Goal: Find specific page/section: Find specific page/section

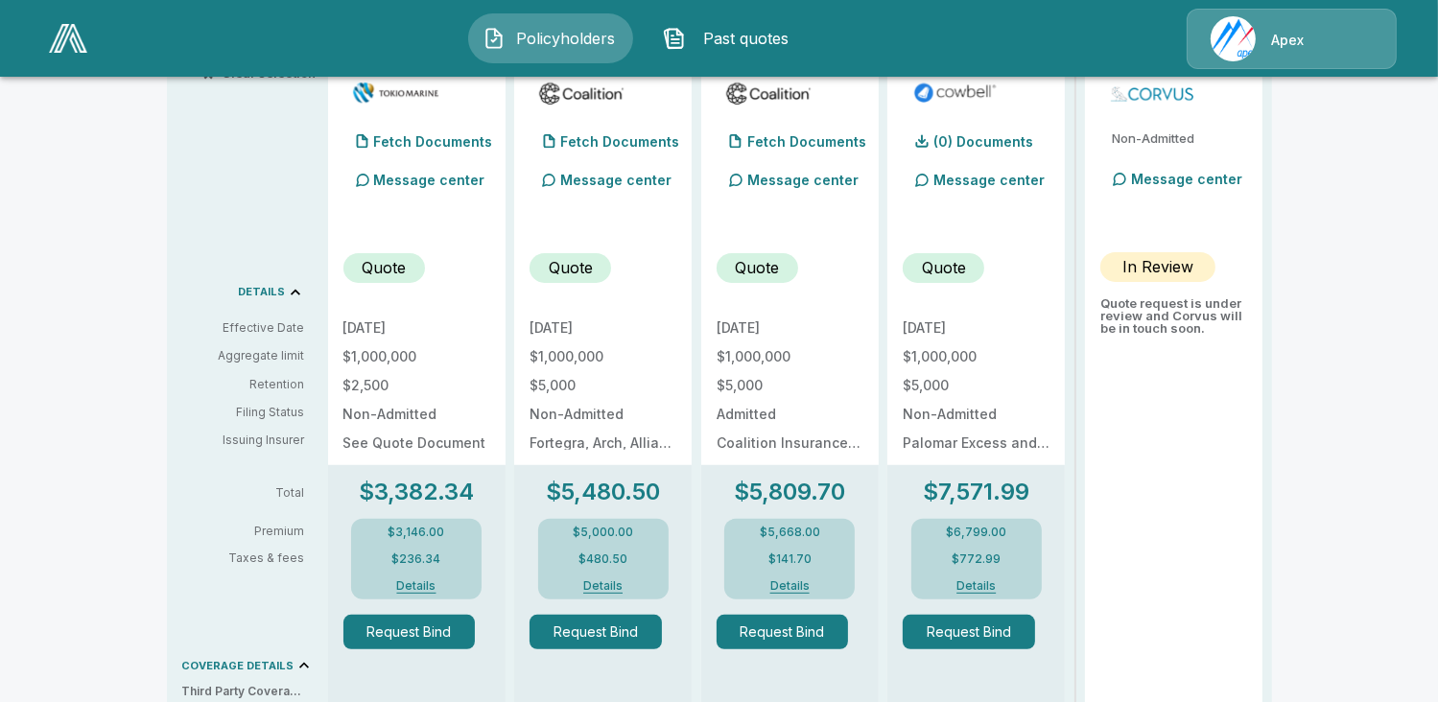
scroll to position [411, 0]
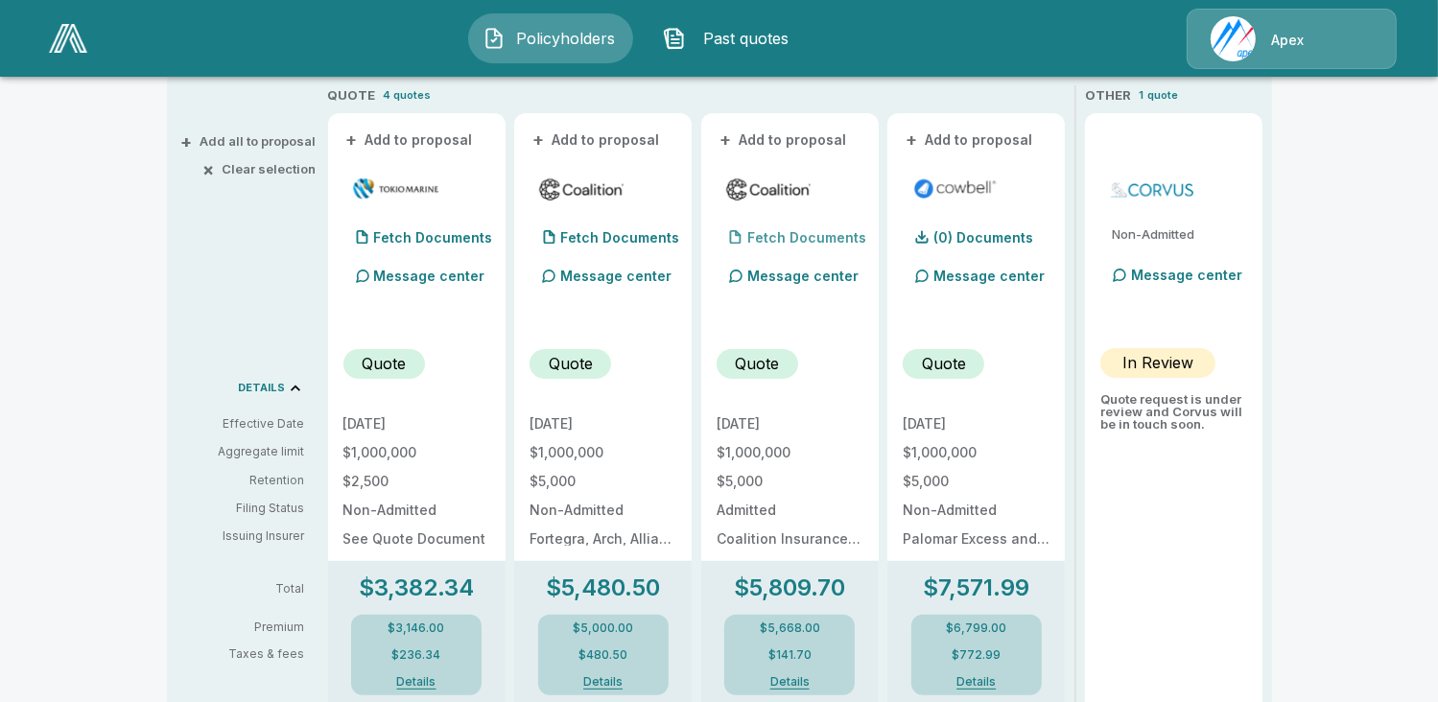
click at [794, 234] on p "Fetch Documents" at bounding box center [806, 237] width 119 height 13
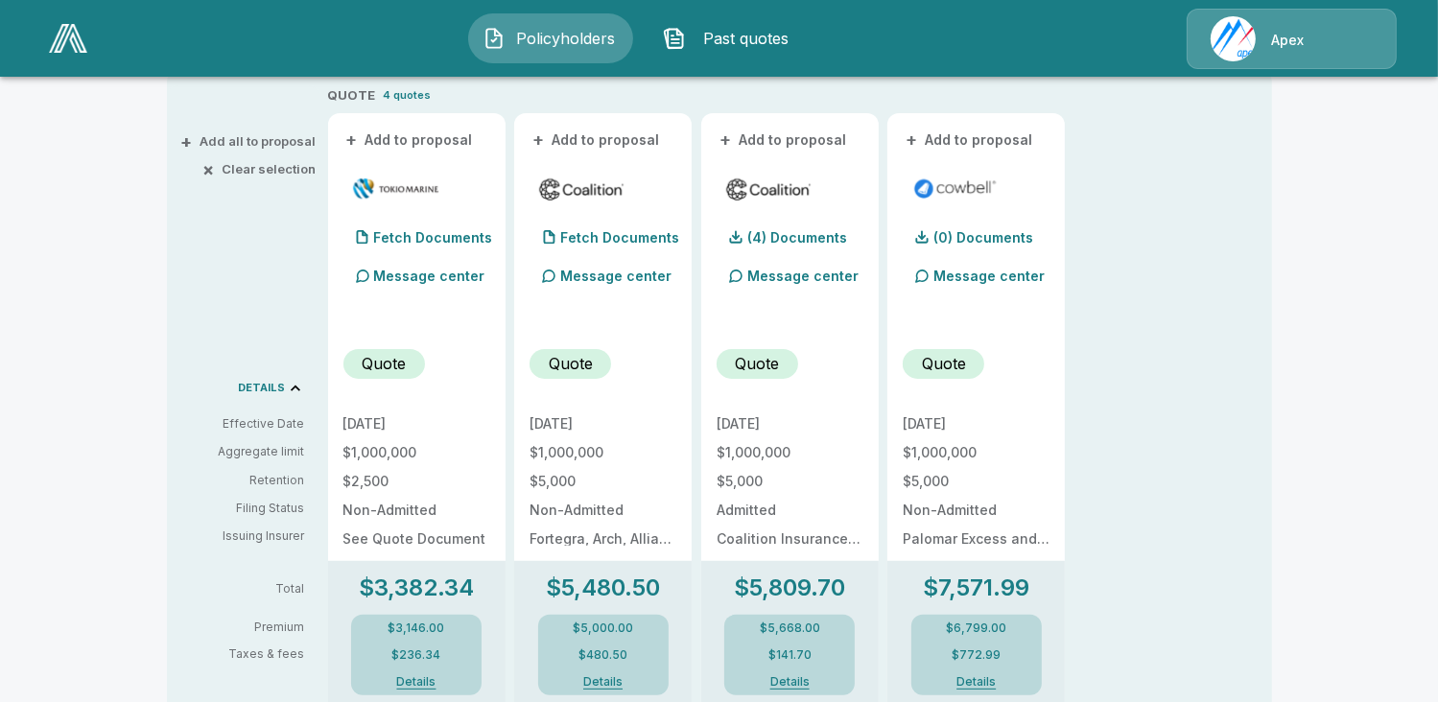
scroll to position [219, 0]
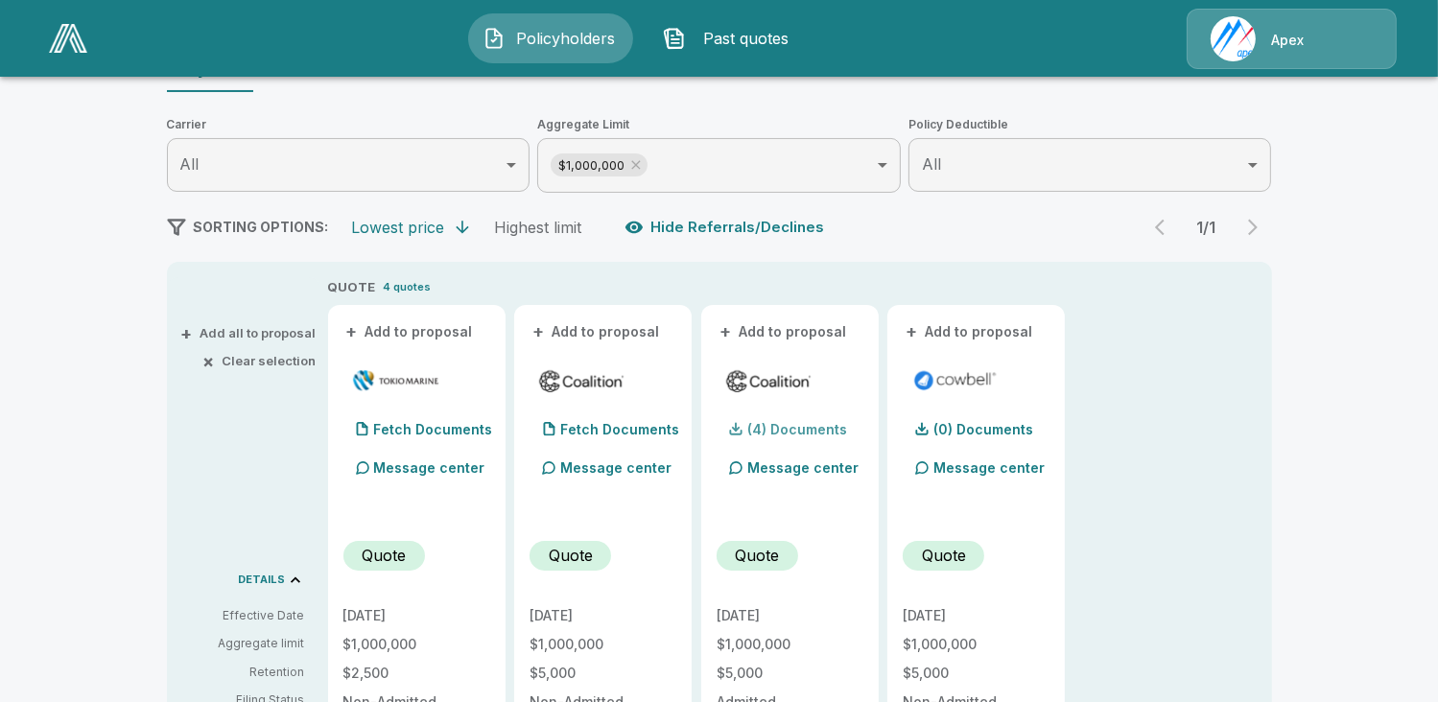
click at [770, 429] on p "(4) Documents" at bounding box center [797, 429] width 100 height 13
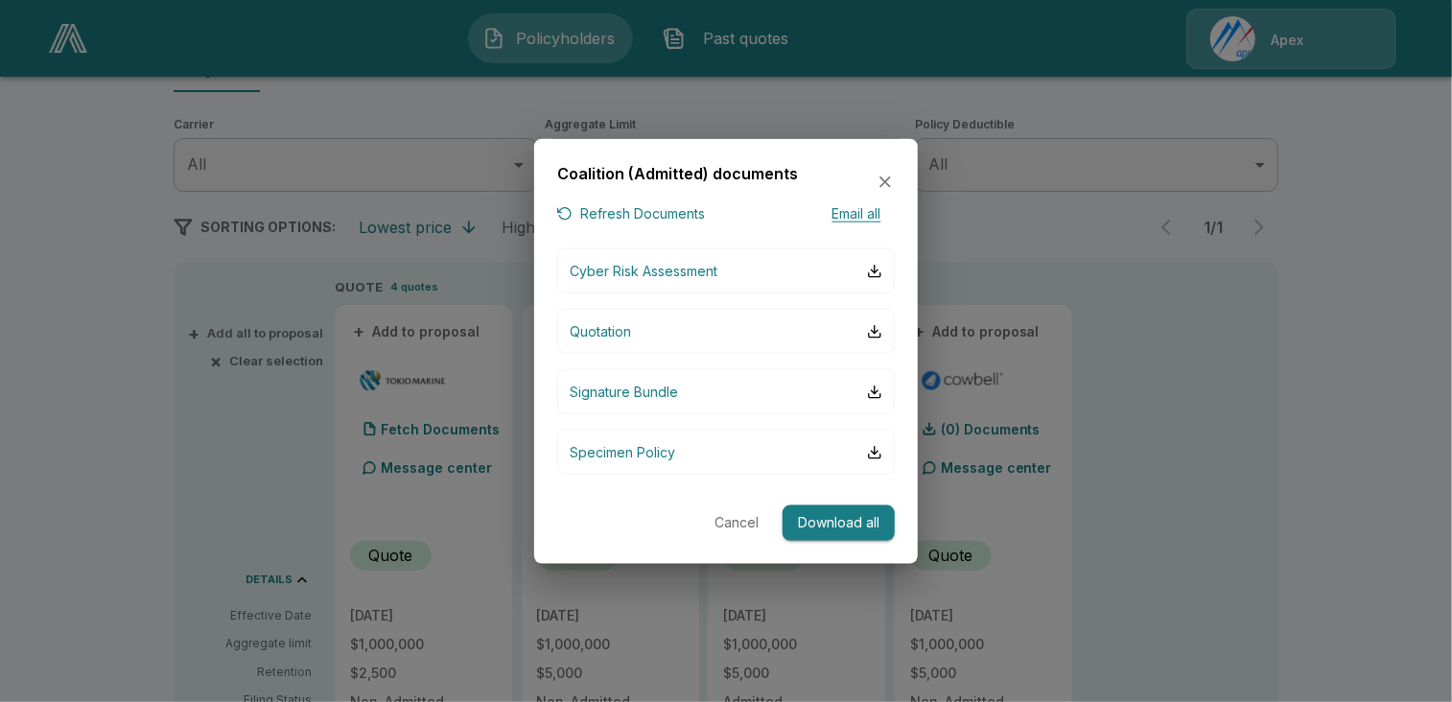
click at [872, 209] on button "Email all" at bounding box center [856, 213] width 77 height 24
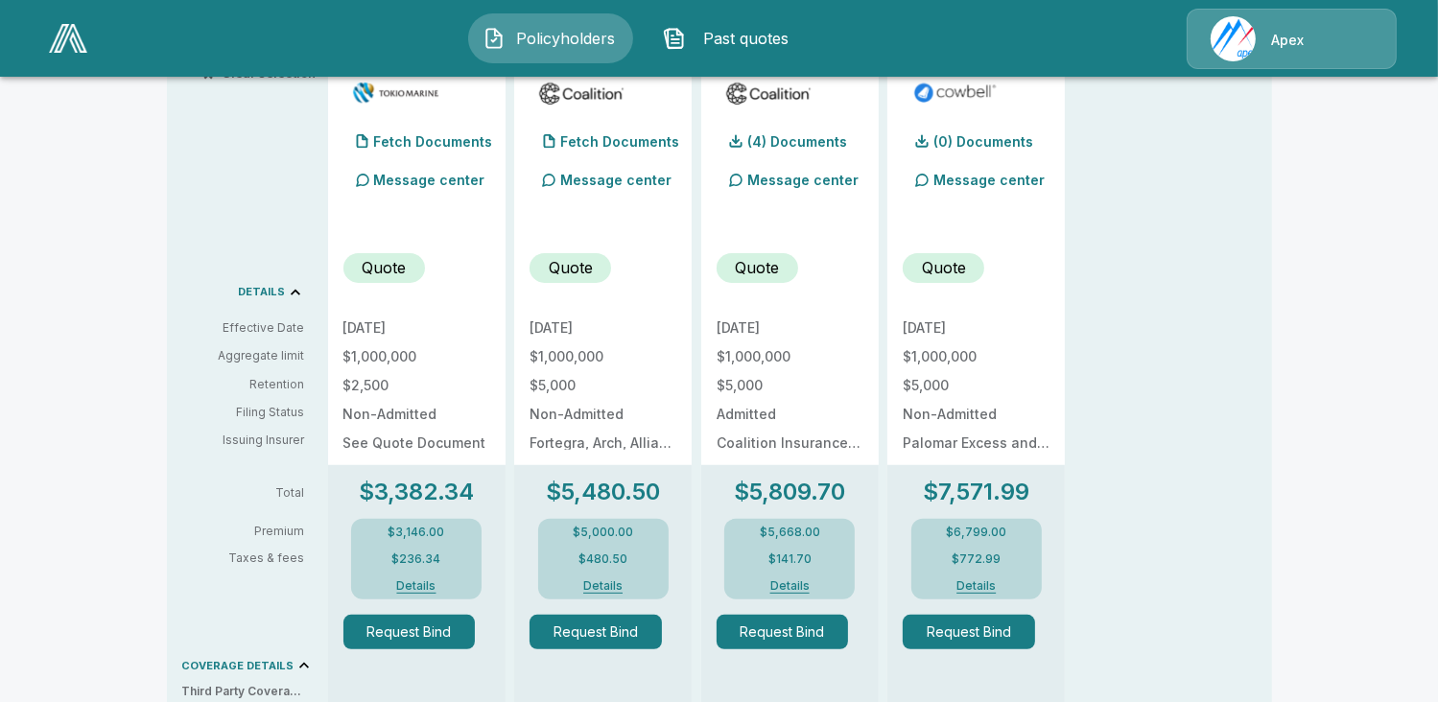
scroll to position [602, 0]
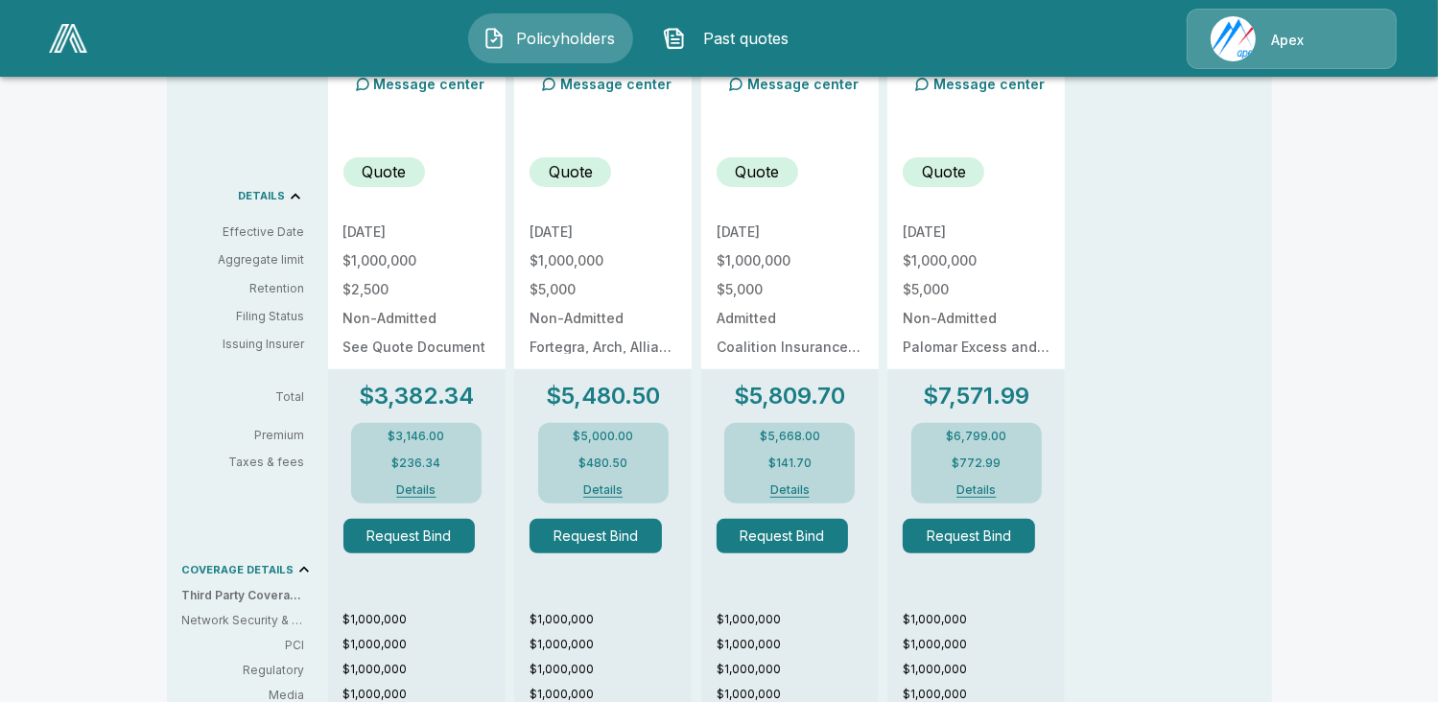
click at [426, 490] on button "Details" at bounding box center [416, 490] width 77 height 12
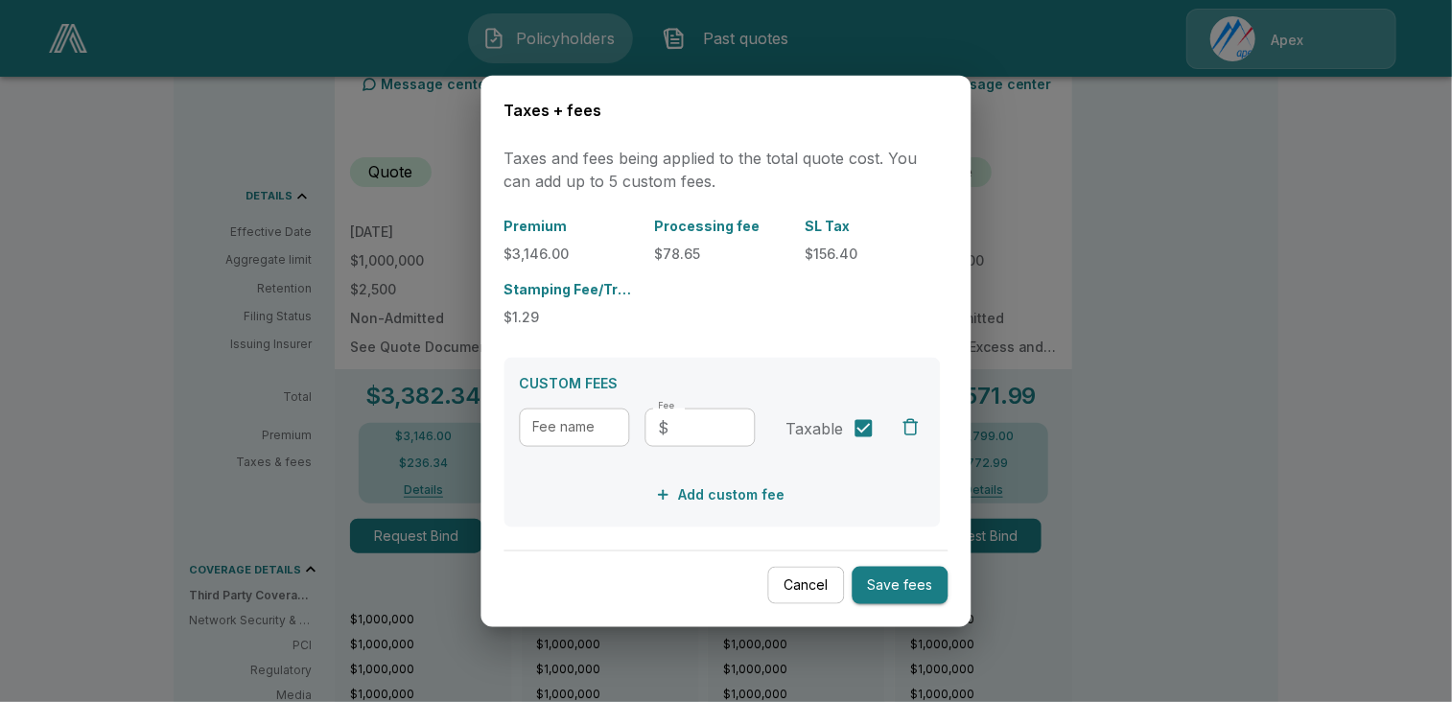
click at [804, 583] on button "Cancel" at bounding box center [806, 585] width 77 height 37
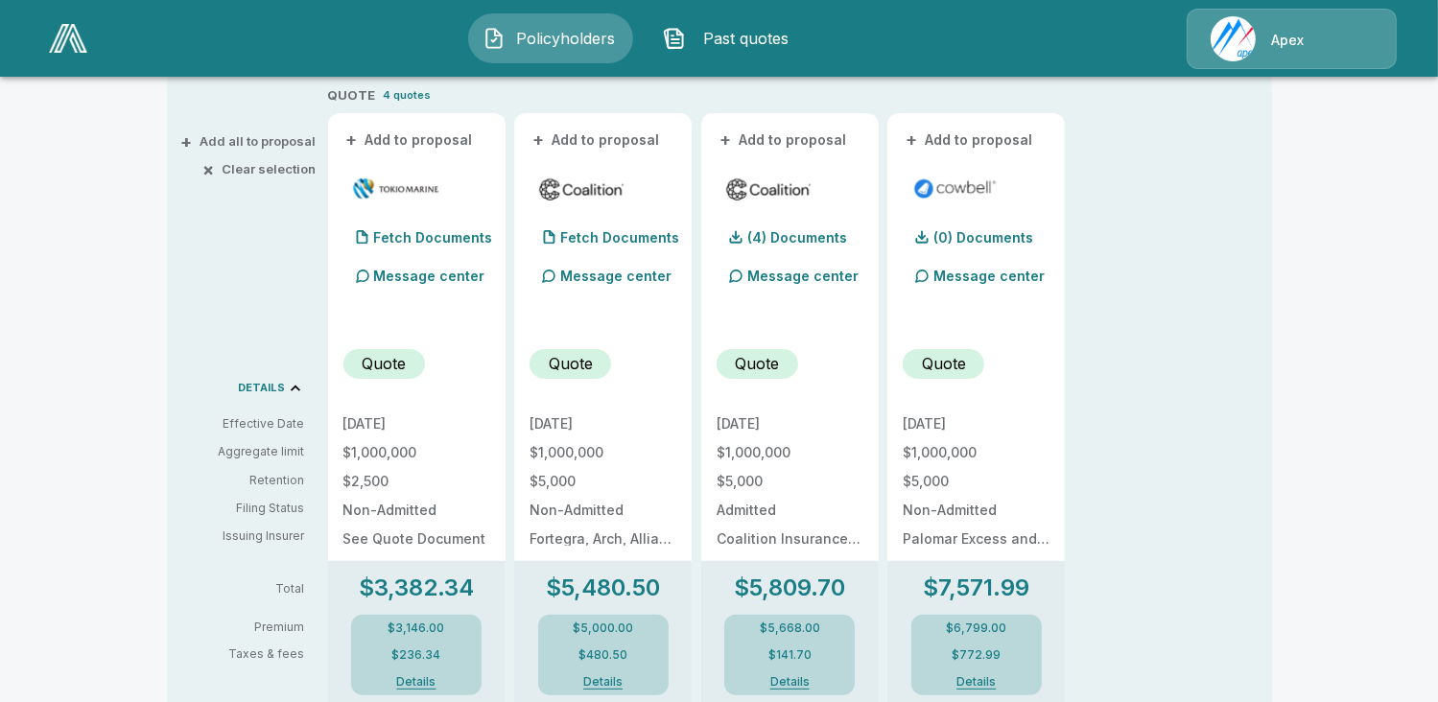
scroll to position [315, 0]
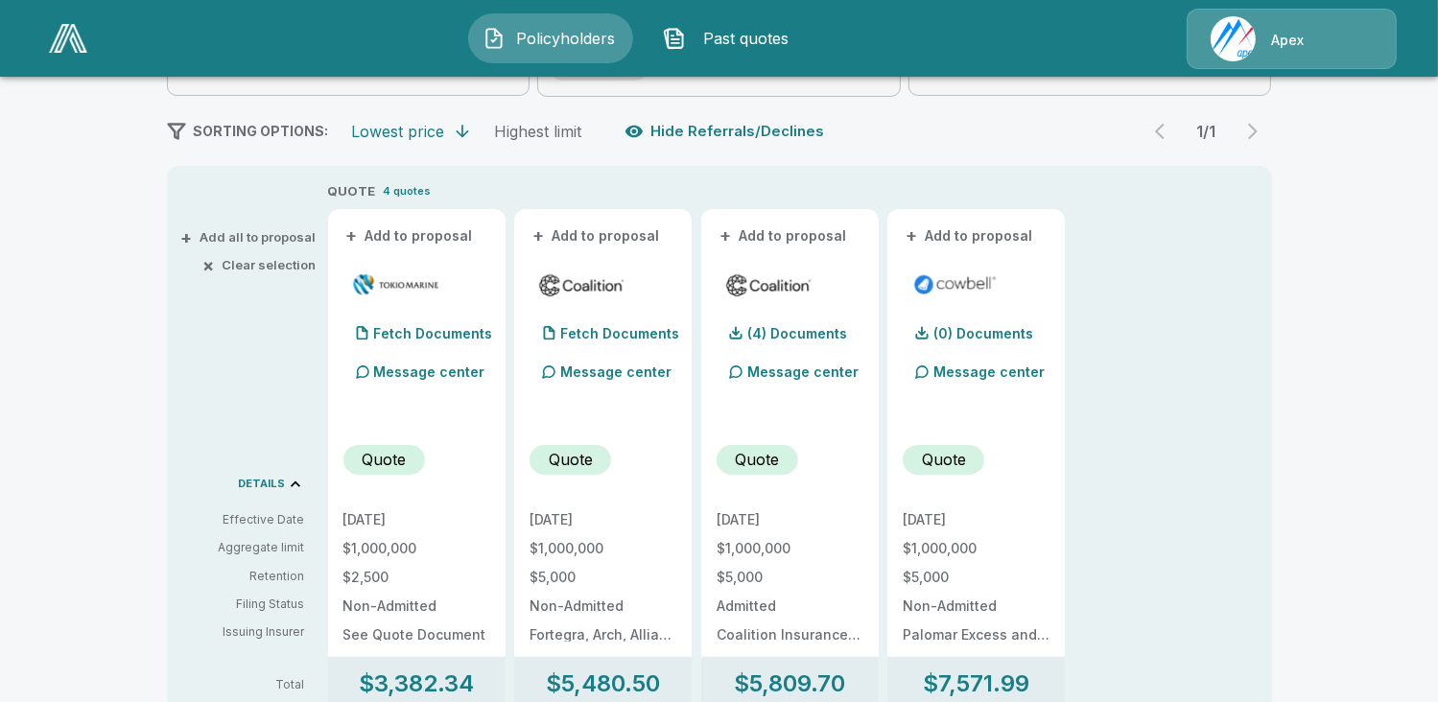
click at [542, 18] on button "Policyholders" at bounding box center [550, 38] width 165 height 50
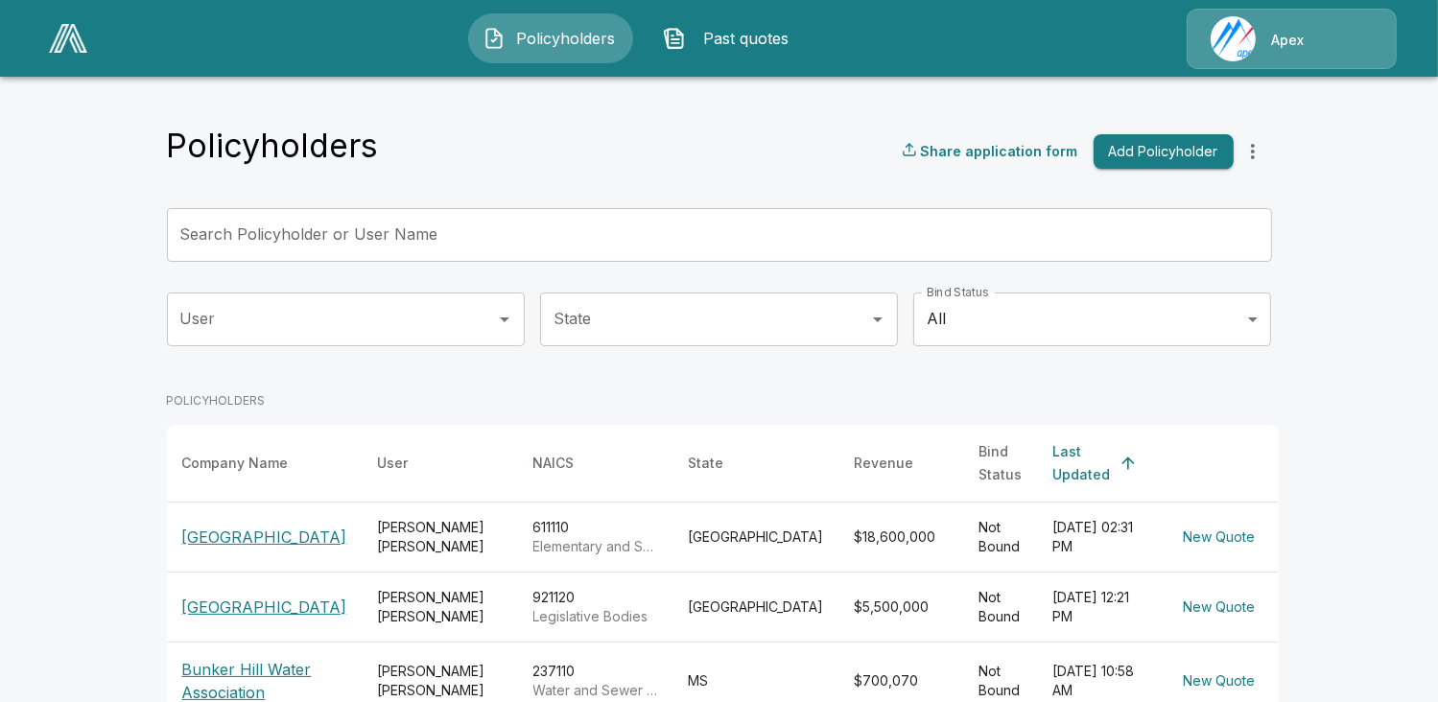
scroll to position [96, 0]
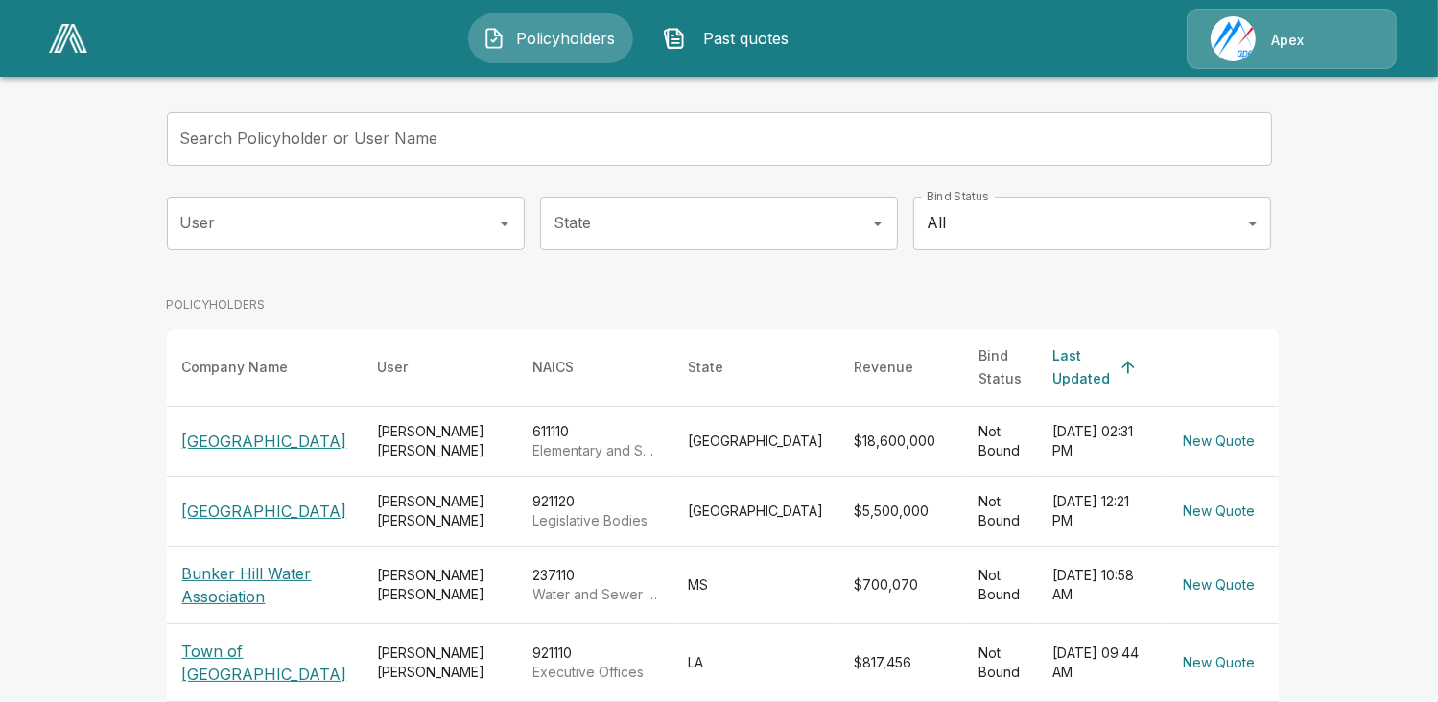
click at [265, 436] on p "[GEOGRAPHIC_DATA]" at bounding box center [264, 441] width 165 height 23
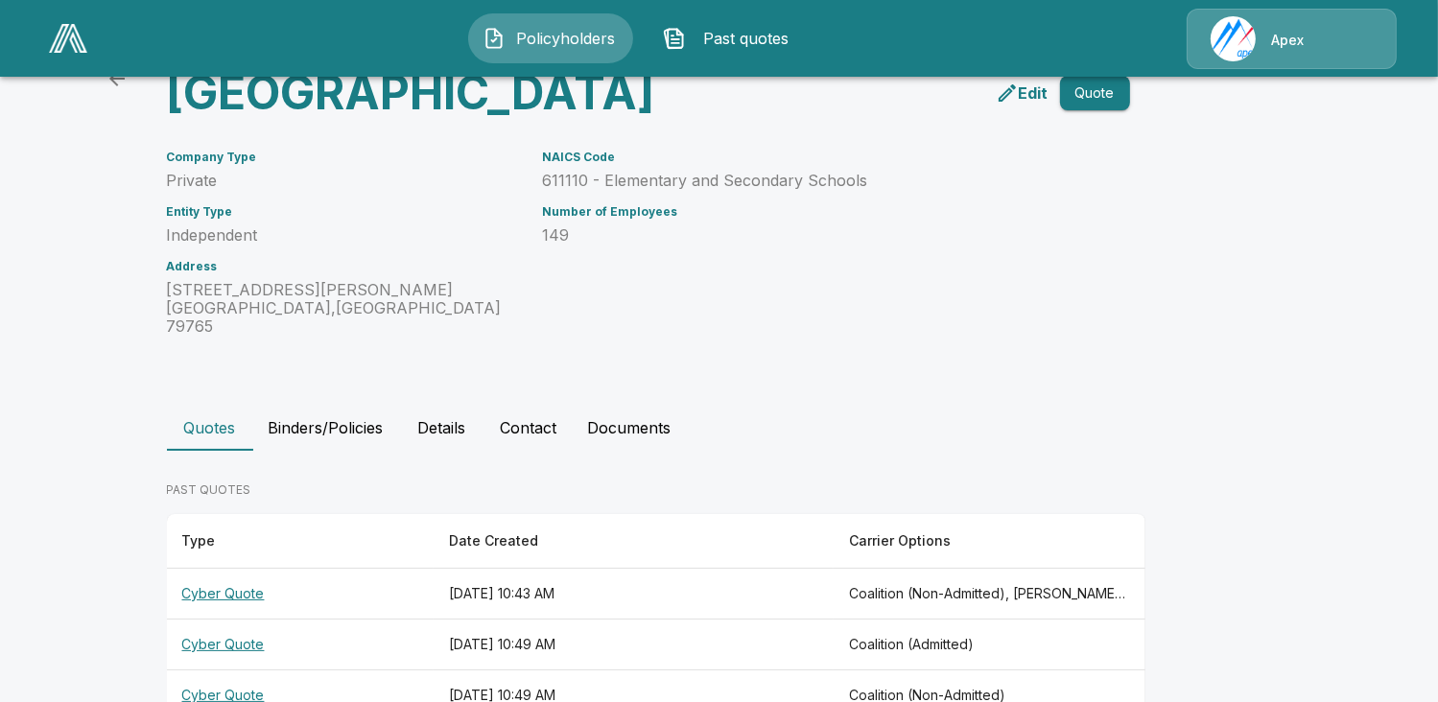
scroll to position [185, 0]
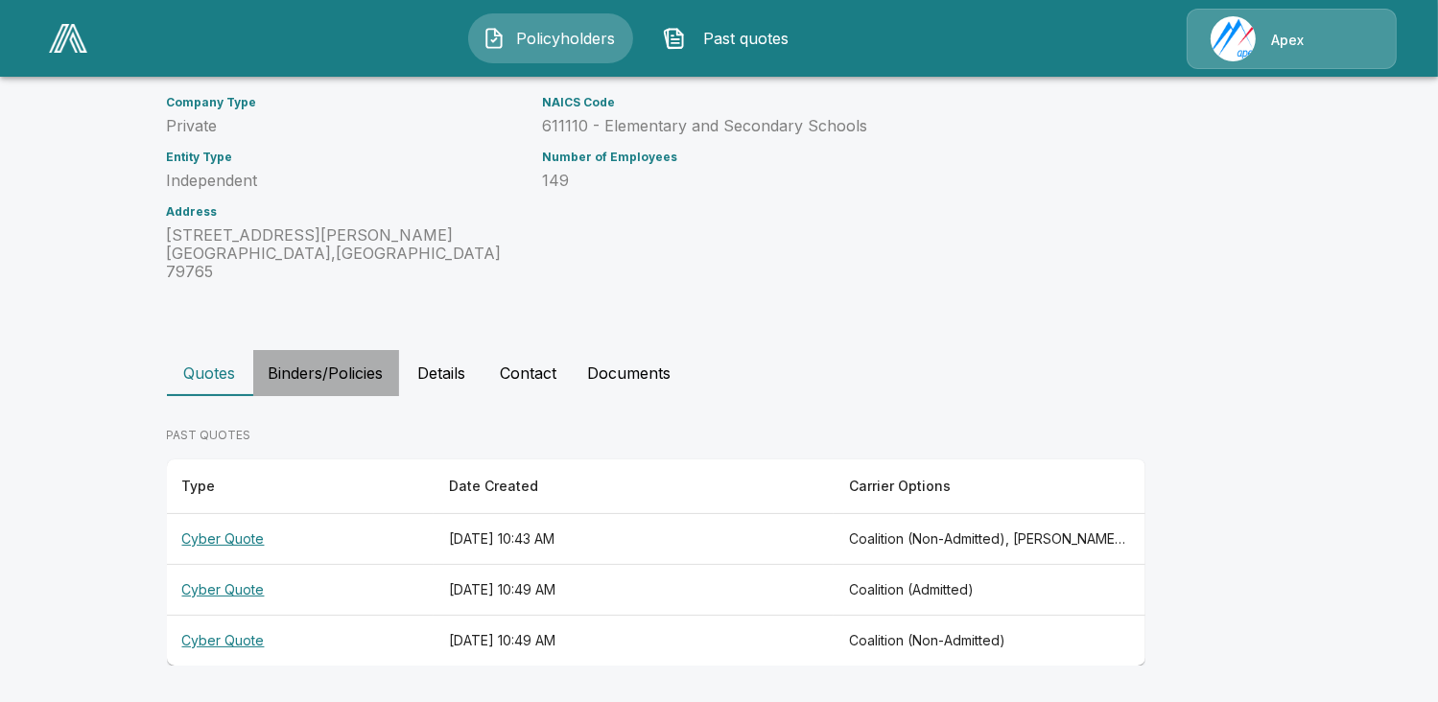
click at [355, 379] on button "Binders/Policies" at bounding box center [326, 373] width 146 height 46
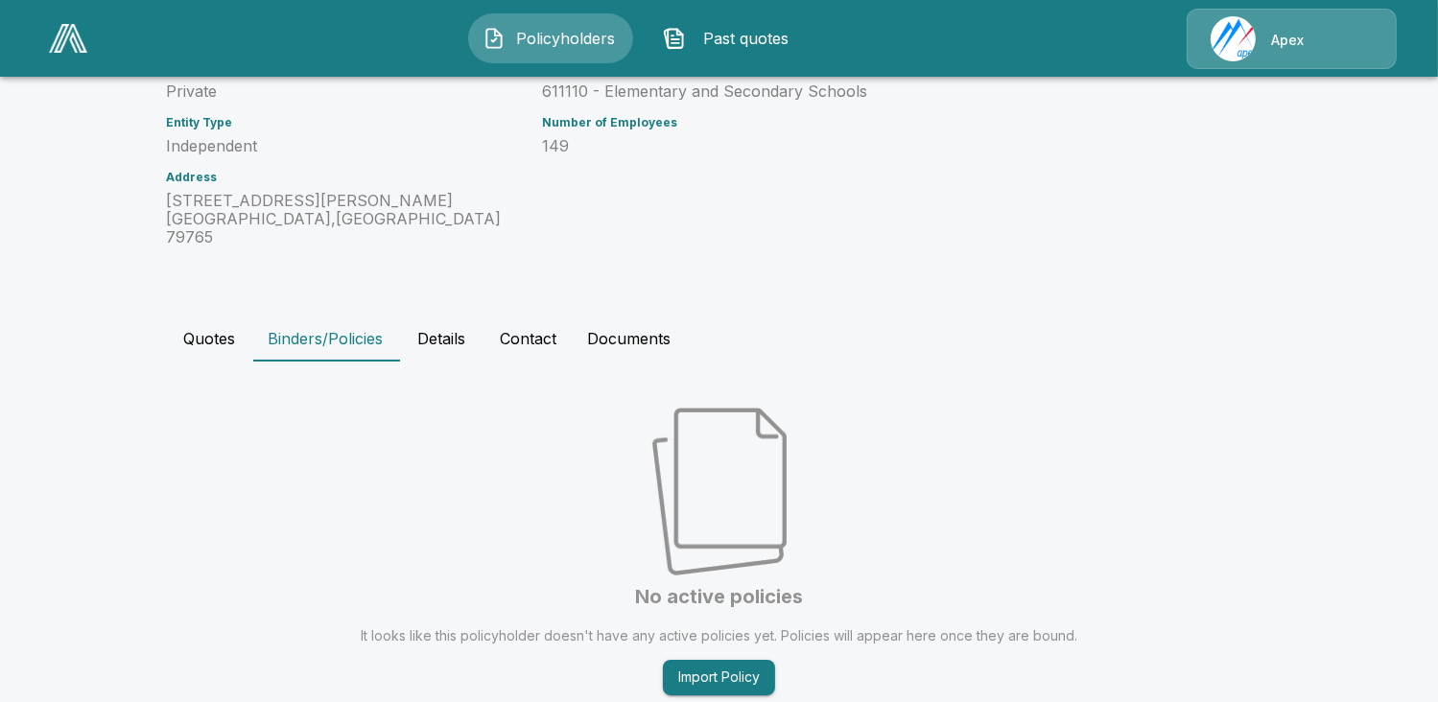
click at [233, 362] on button "Quotes" at bounding box center [210, 339] width 86 height 46
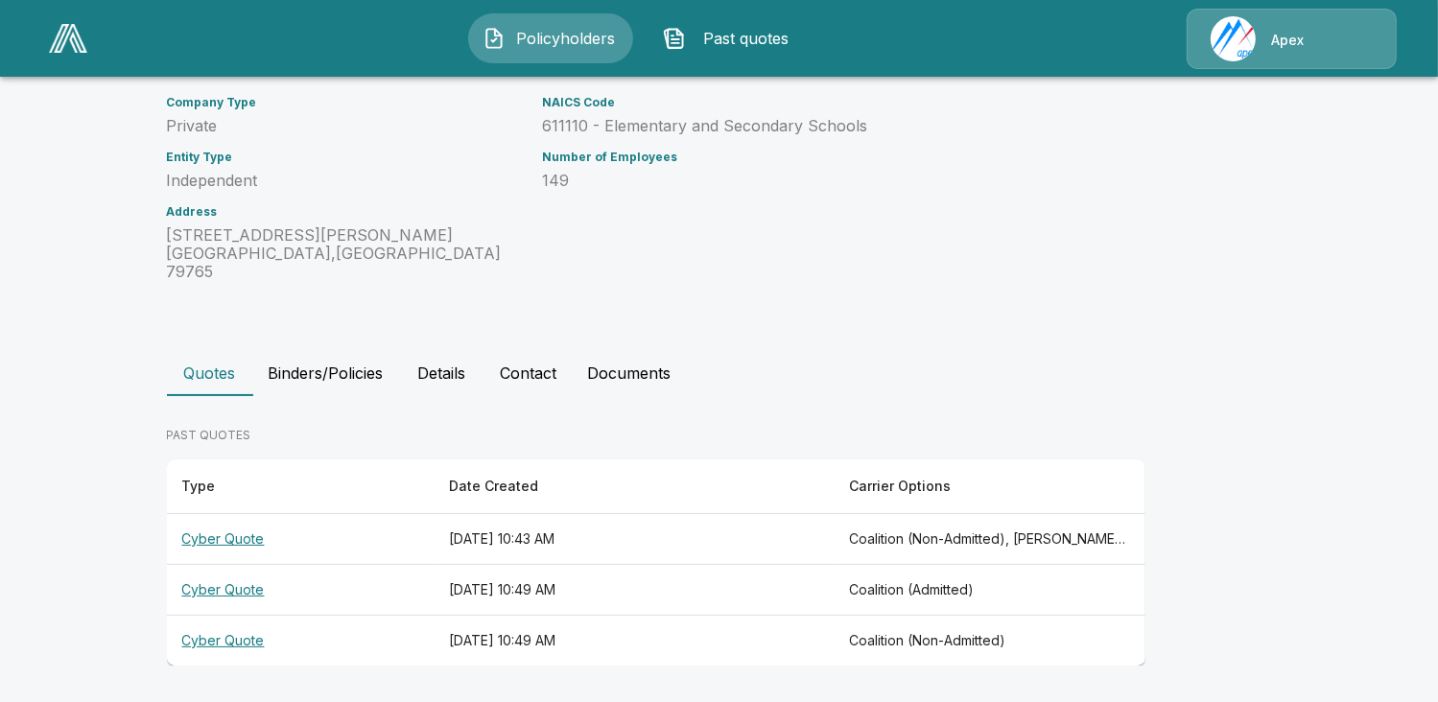
click at [234, 536] on th "Cyber Quote" at bounding box center [300, 539] width 267 height 51
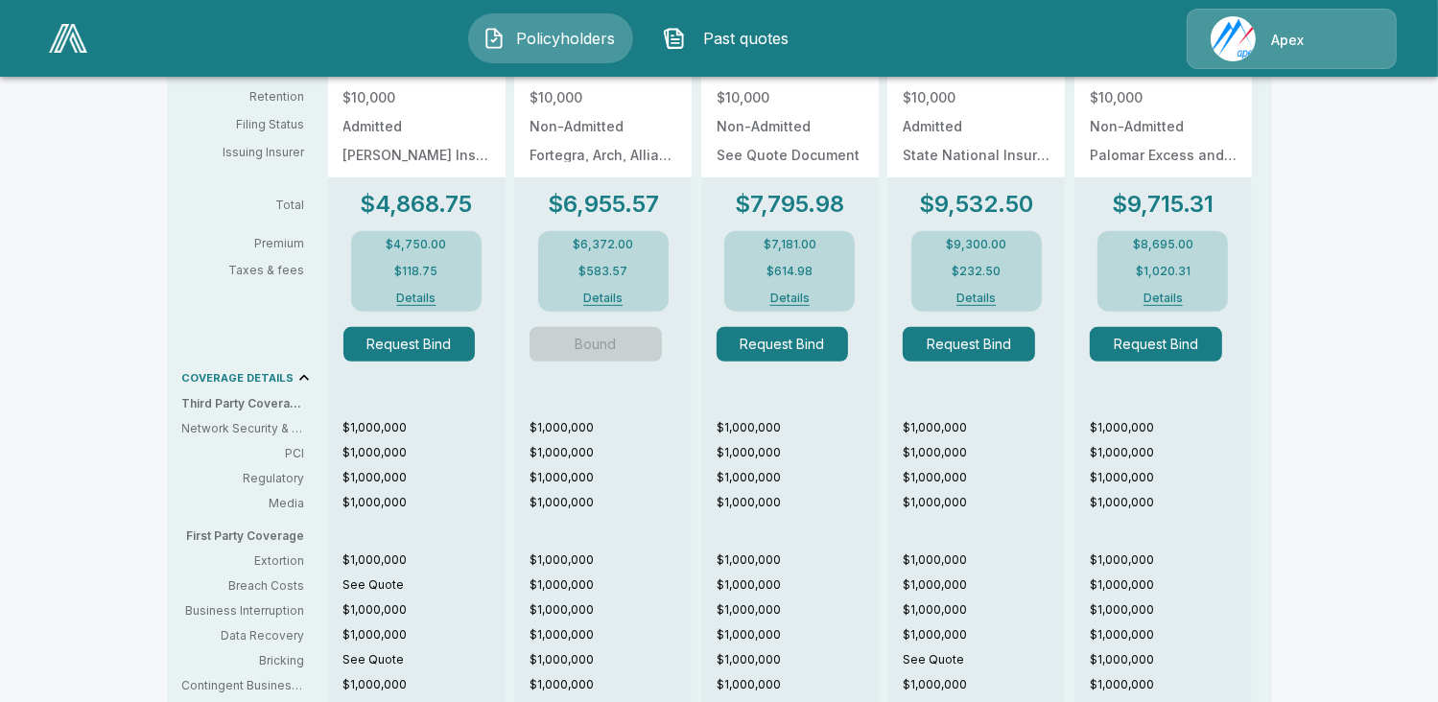
scroll to position [698, 0]
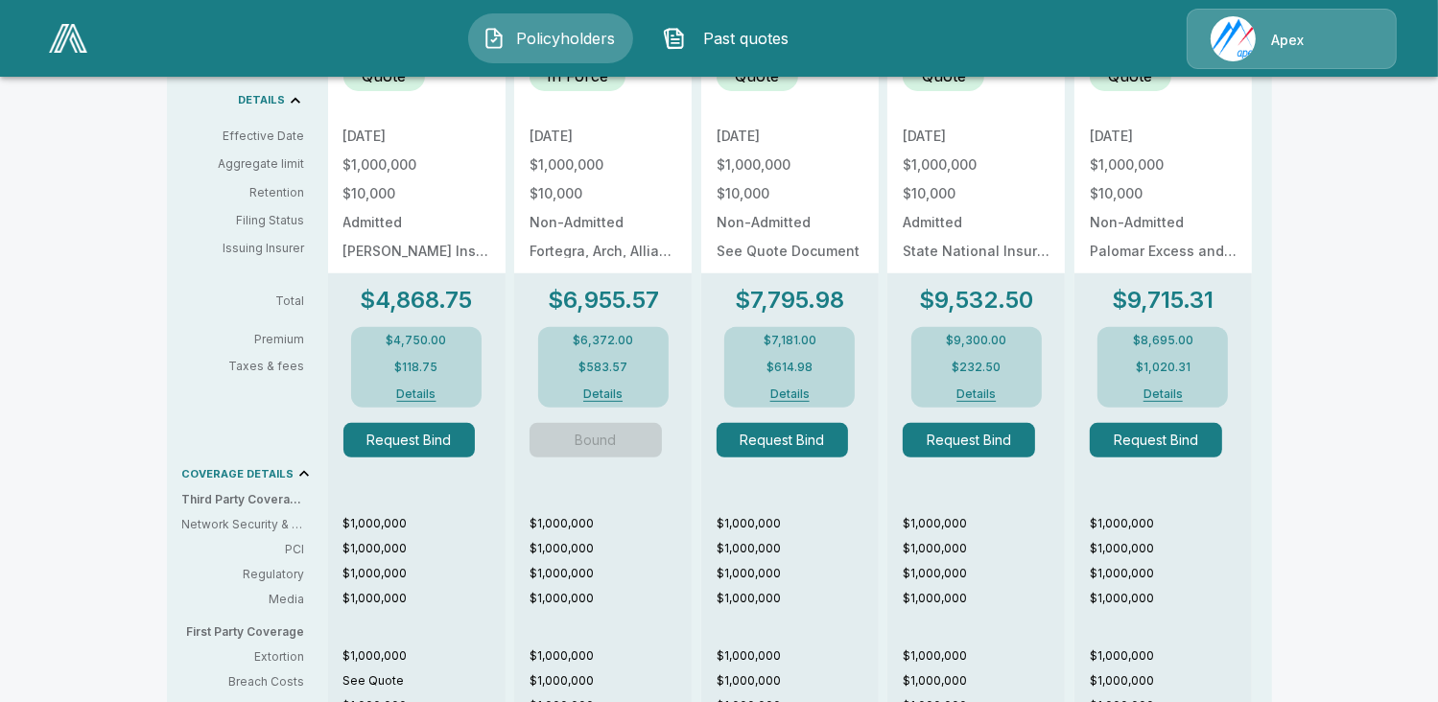
click at [607, 441] on span "Bound" at bounding box center [603, 440] width 147 height 35
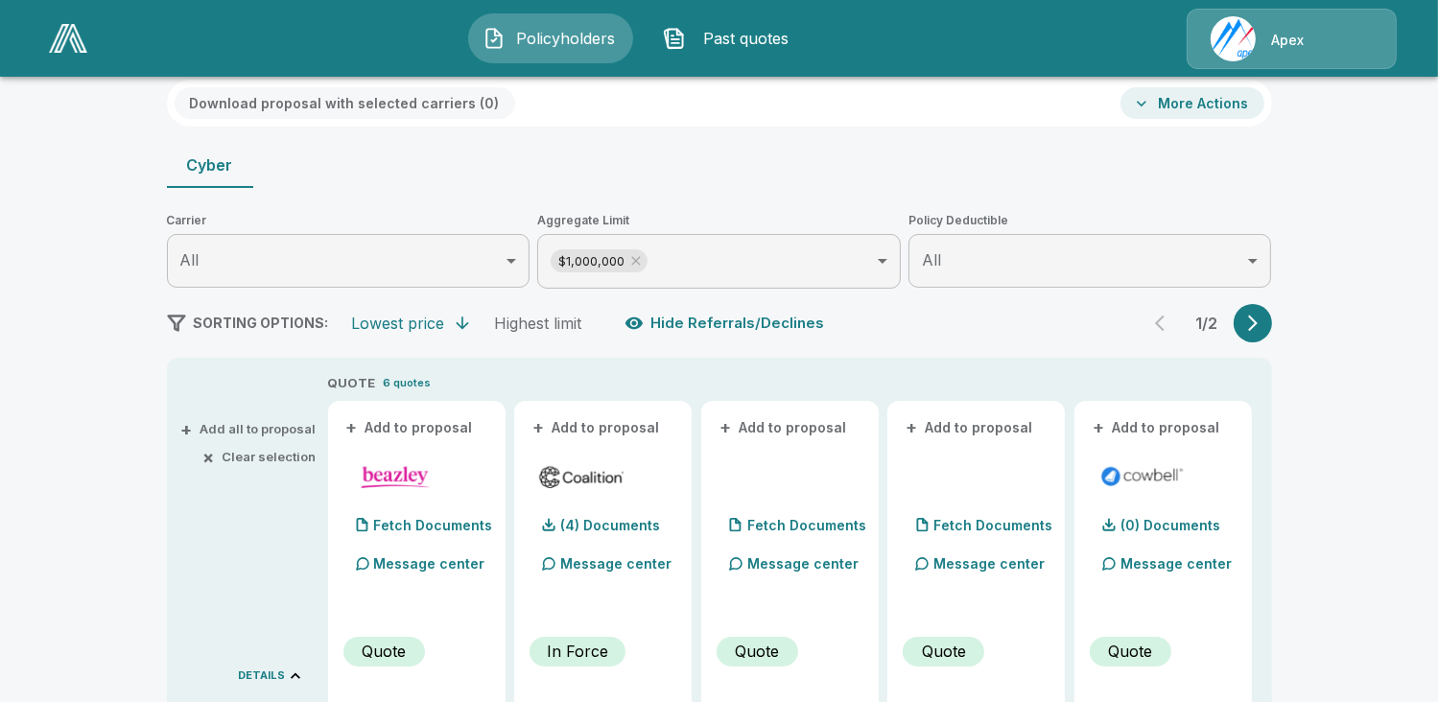
scroll to position [0, 0]
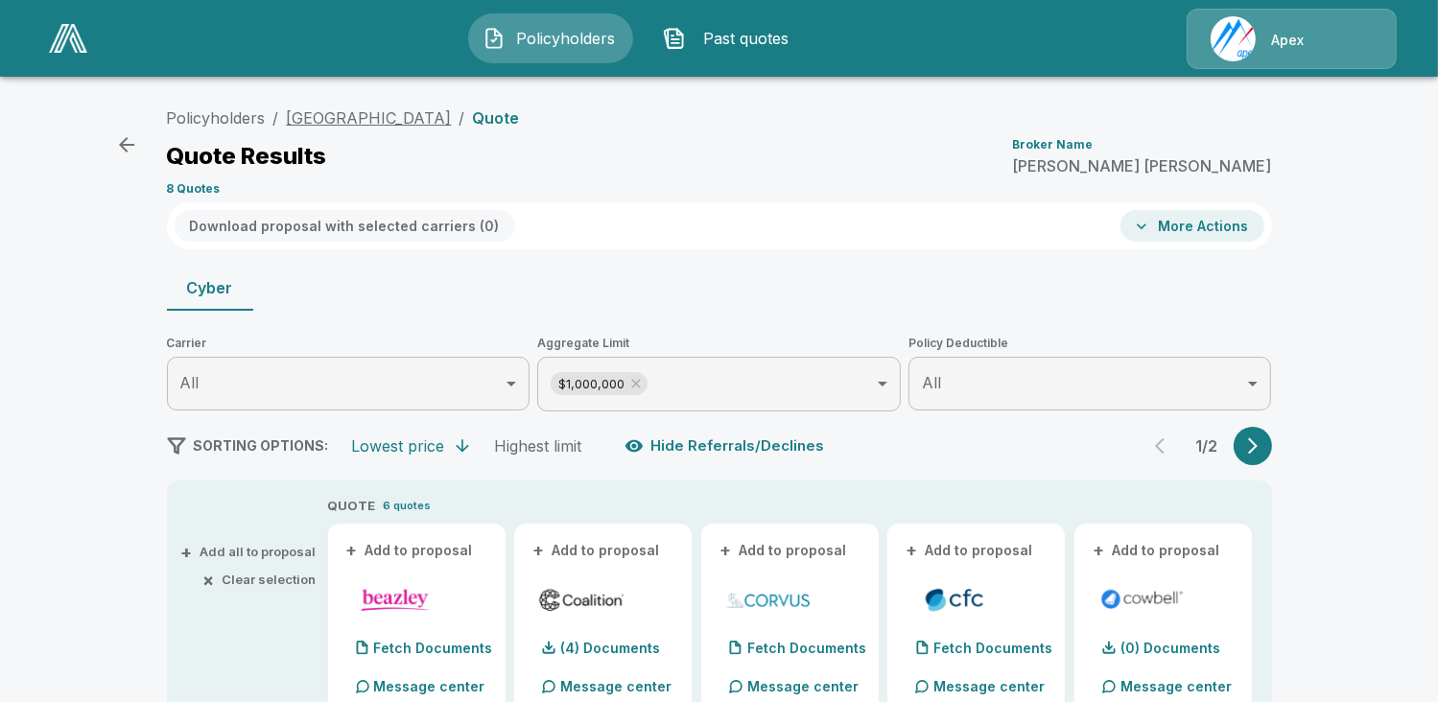
click at [388, 116] on link "[GEOGRAPHIC_DATA]" at bounding box center [369, 117] width 165 height 19
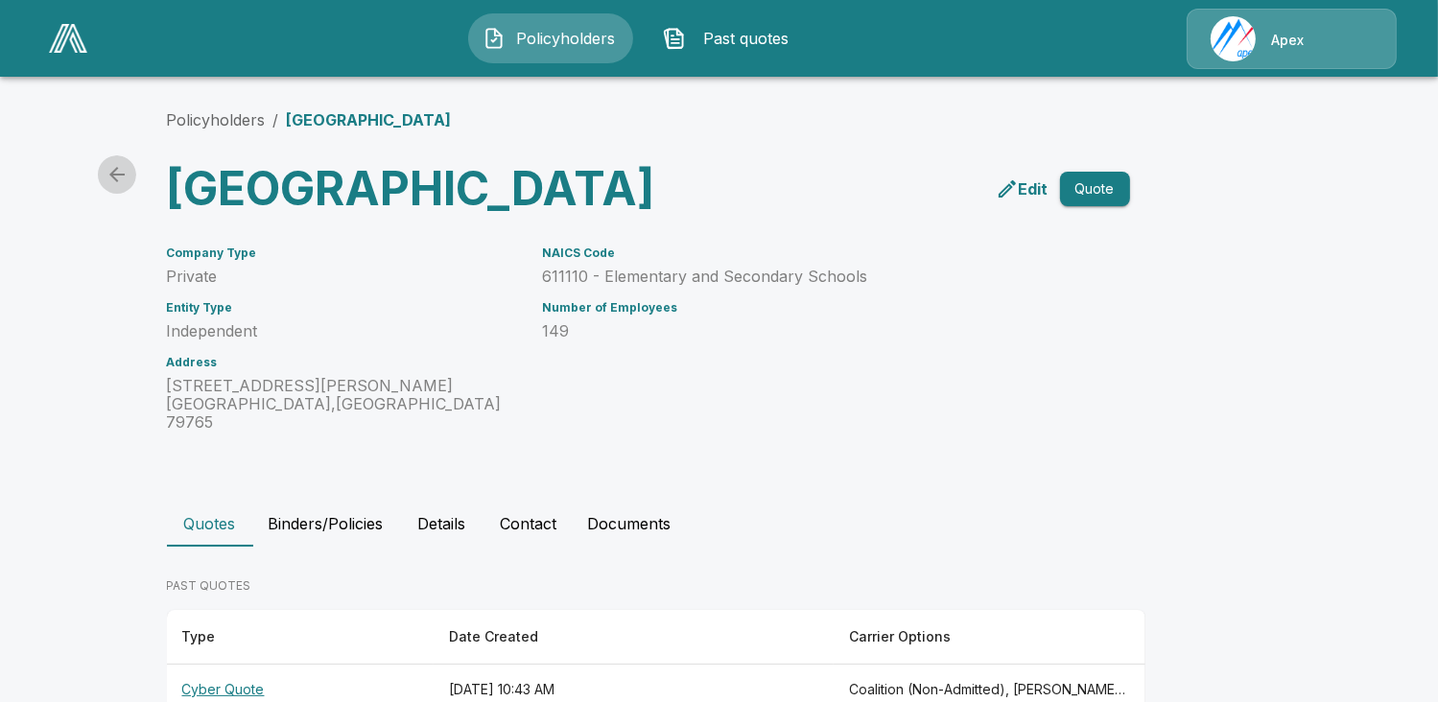
click at [125, 175] on icon "back" at bounding box center [116, 174] width 15 height 15
